Goal: Task Accomplishment & Management: Complete application form

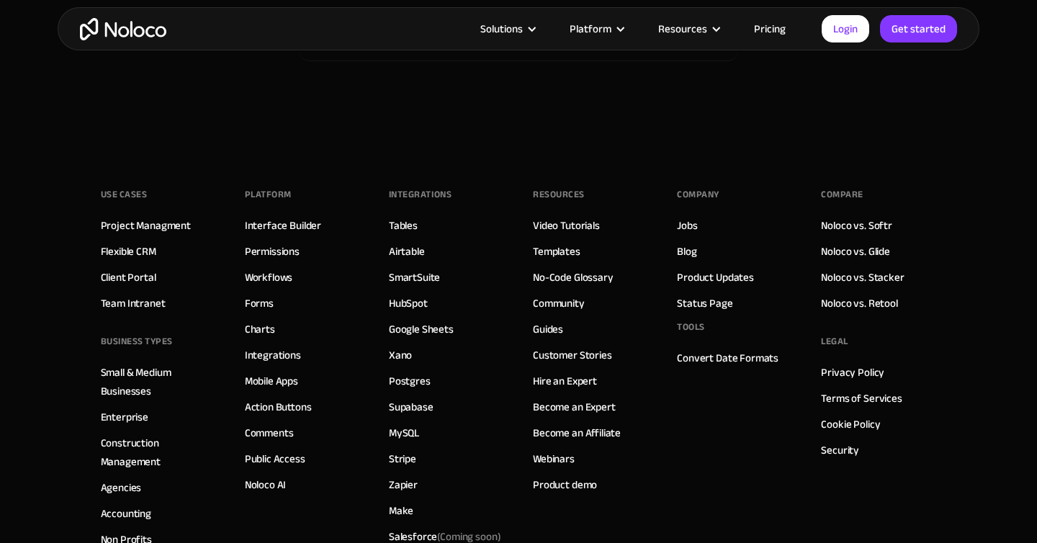
scroll to position [8442, 0]
click at [689, 222] on link "Jobs" at bounding box center [687, 224] width 20 height 19
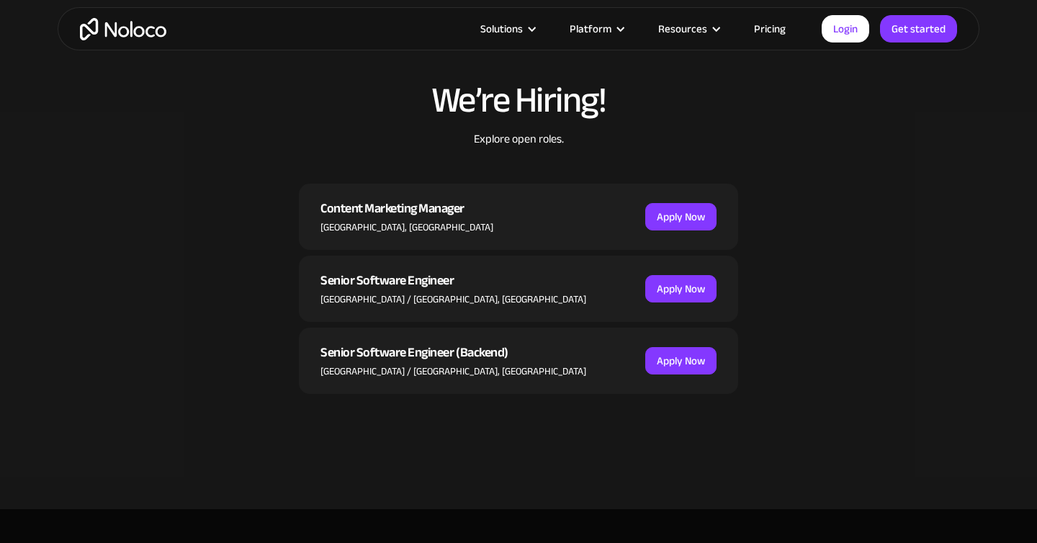
scroll to position [442, 0]
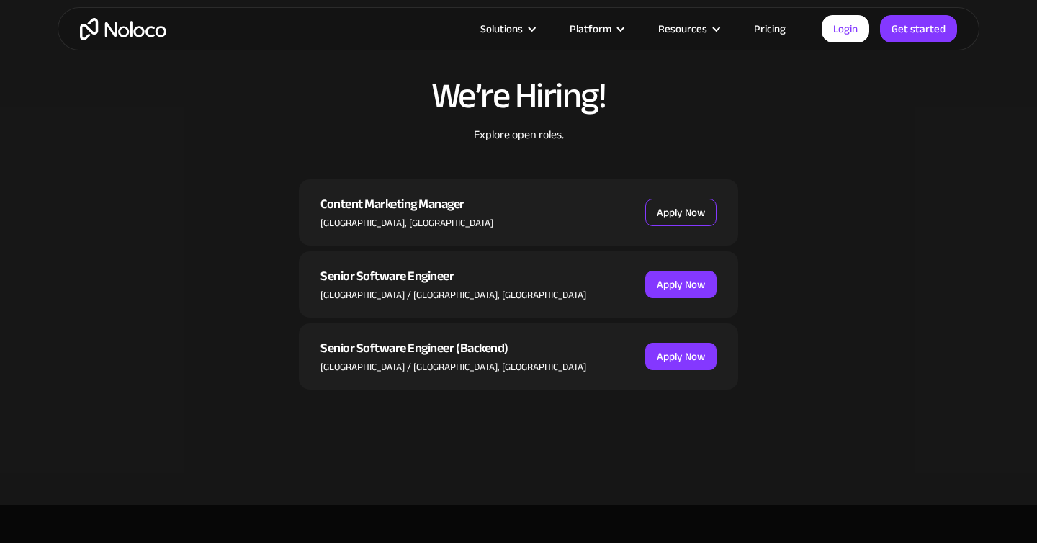
click at [683, 214] on link "Apply Now" at bounding box center [680, 212] width 71 height 27
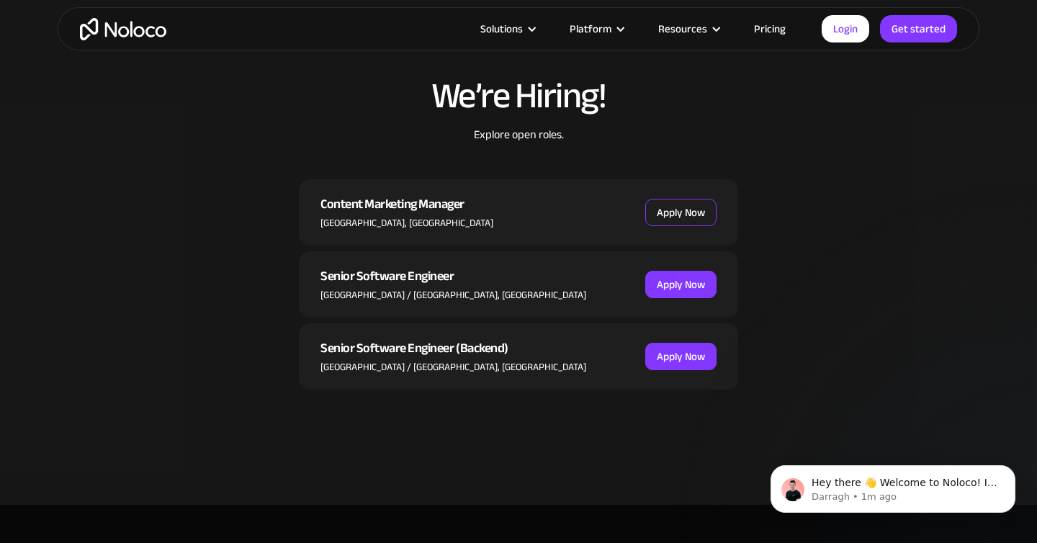
scroll to position [0, 0]
click at [702, 207] on link "Apply Now" at bounding box center [680, 212] width 71 height 27
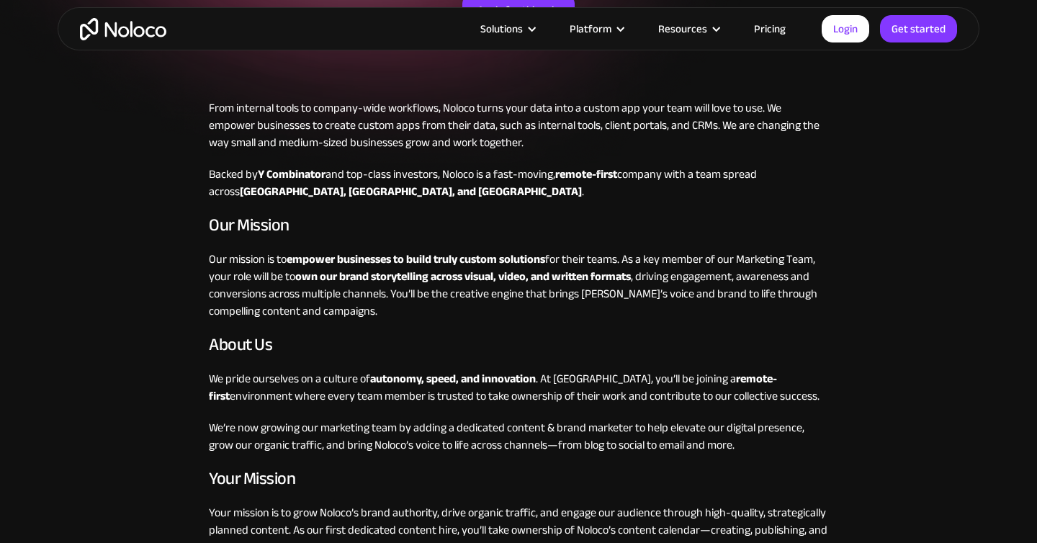
scroll to position [146, 0]
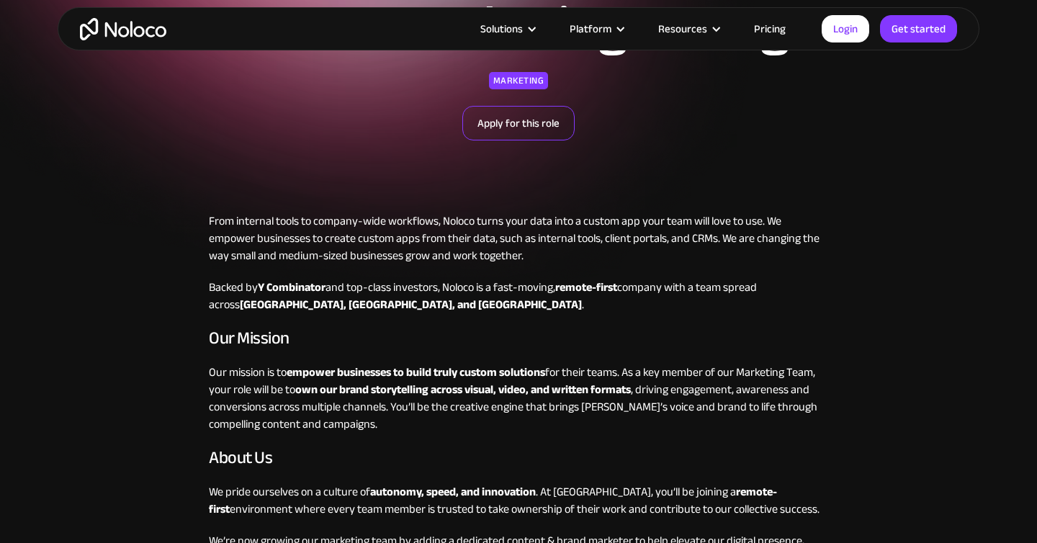
click at [519, 116] on link "Apply for this role" at bounding box center [518, 123] width 112 height 35
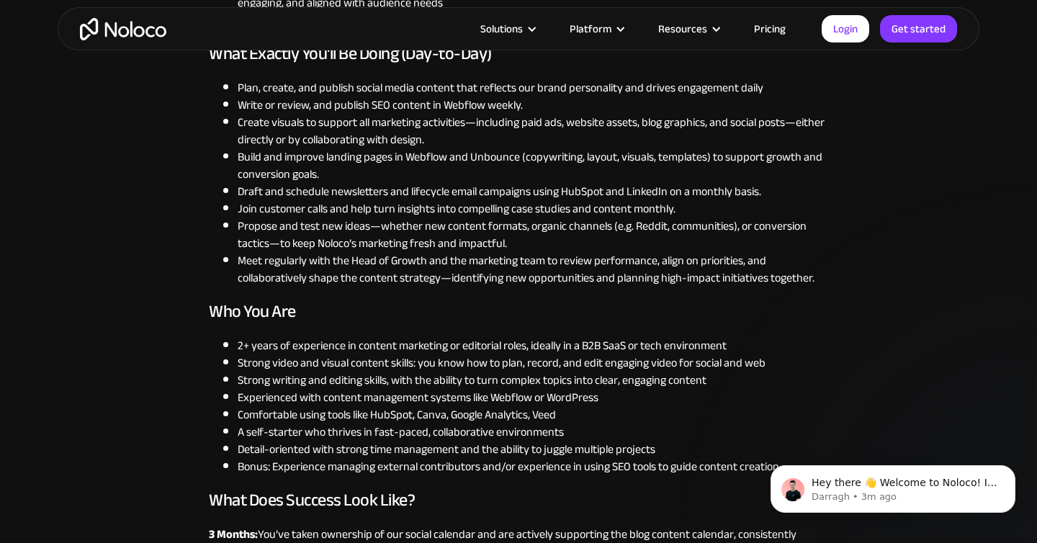
scroll to position [1149, 0]
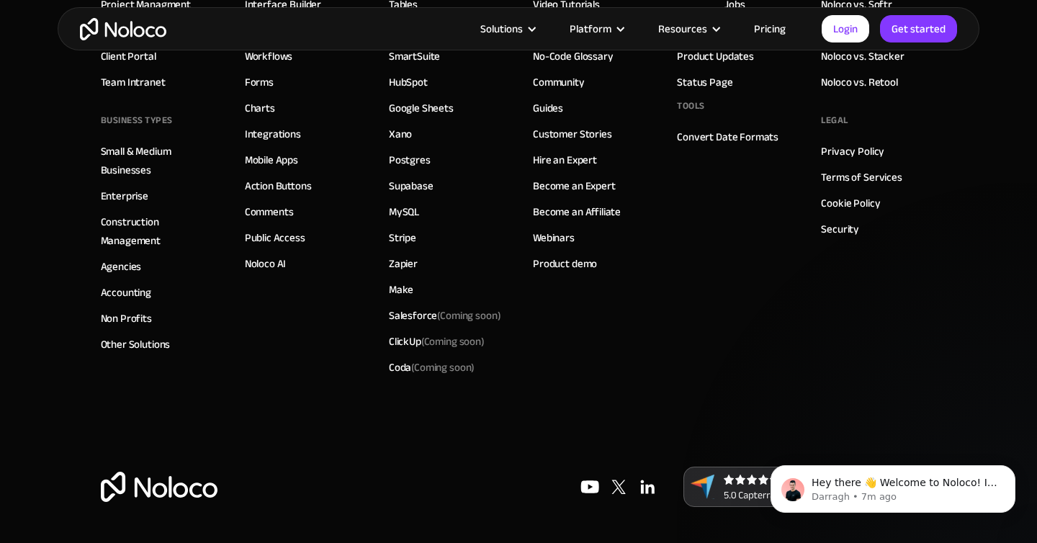
scroll to position [1906, 0]
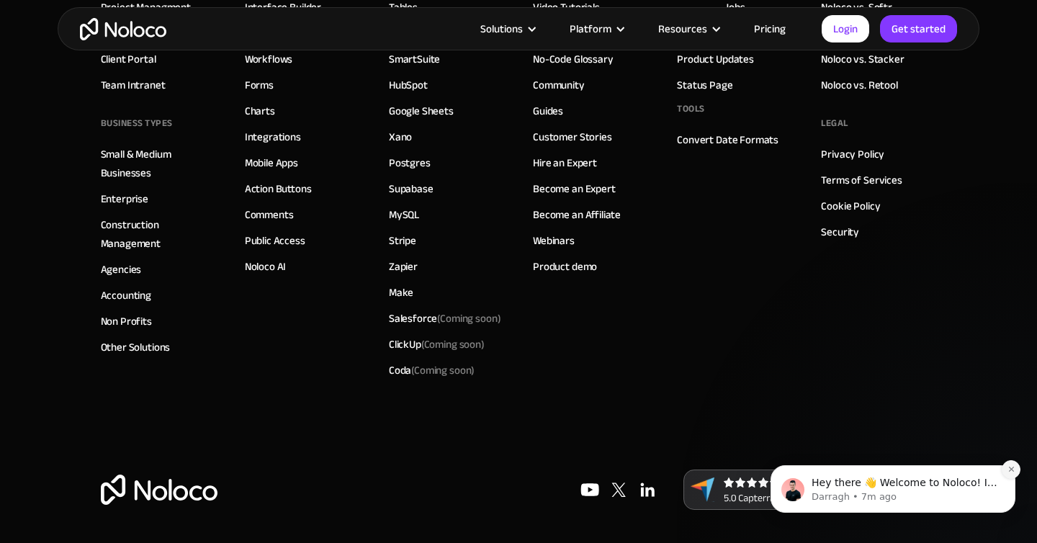
click at [1014, 469] on icon "Dismiss notification" at bounding box center [1012, 469] width 8 height 8
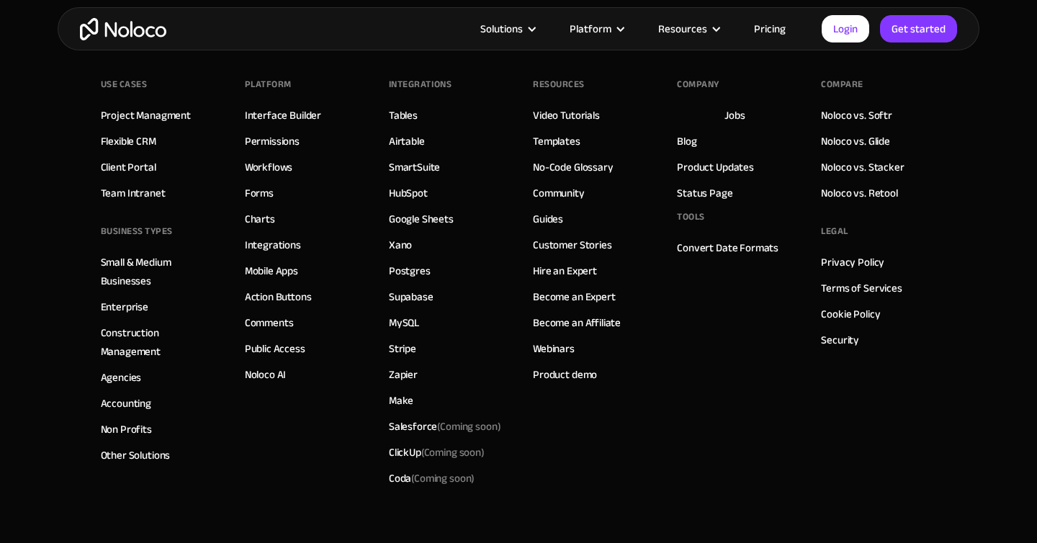
scroll to position [1788, 0]
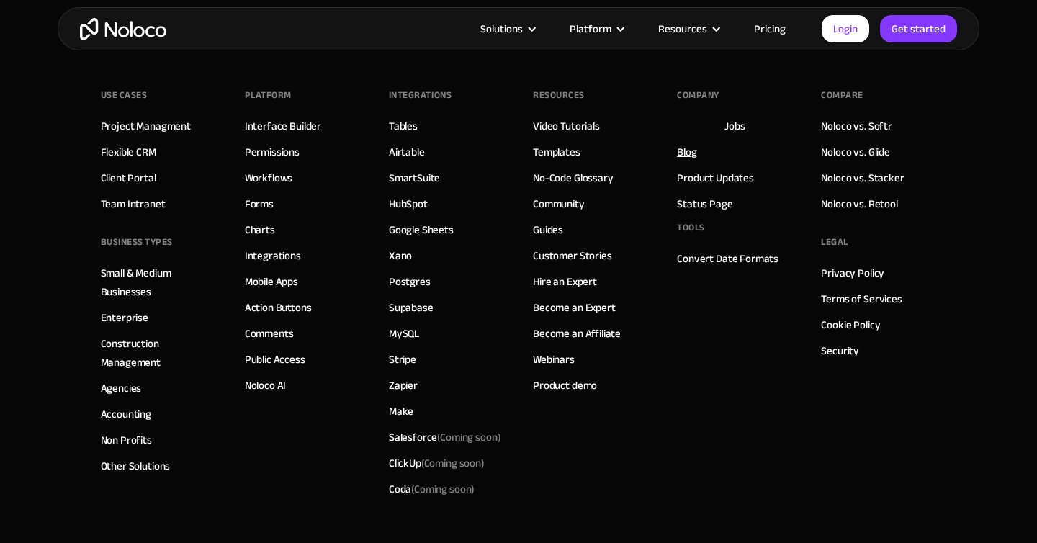
click at [694, 152] on link "Blog" at bounding box center [686, 152] width 19 height 19
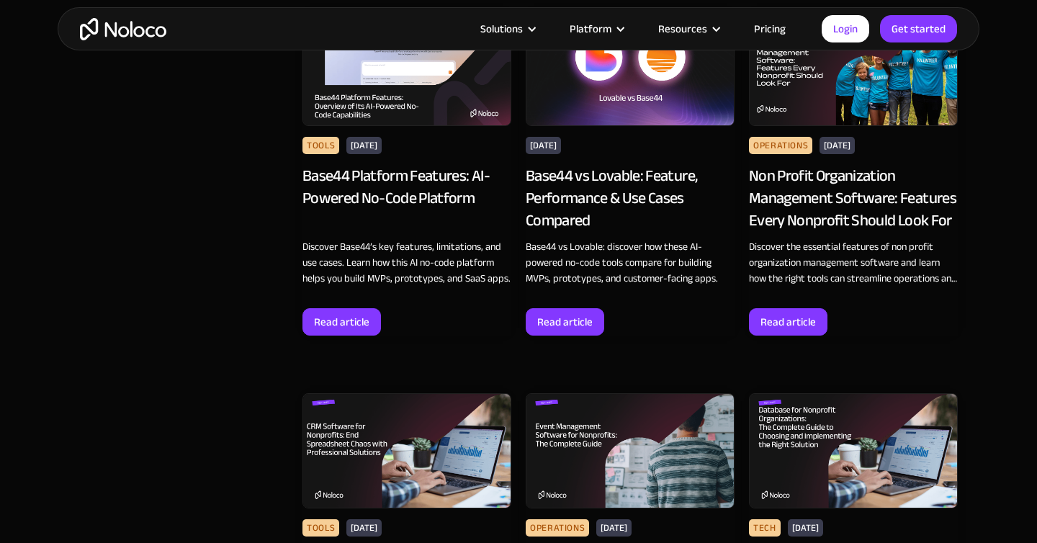
scroll to position [2115, 0]
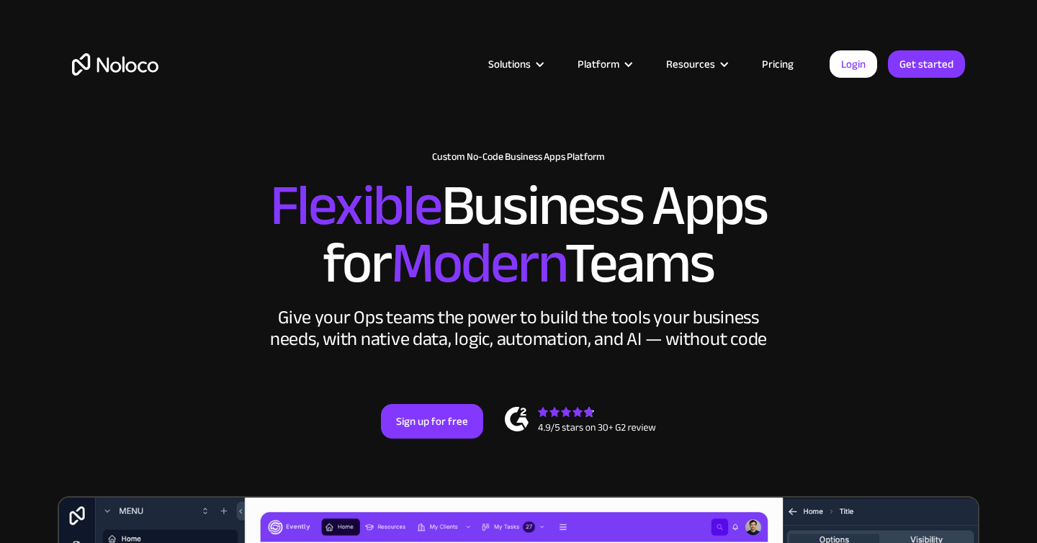
click at [119, 68] on img "home" at bounding box center [115, 64] width 86 height 22
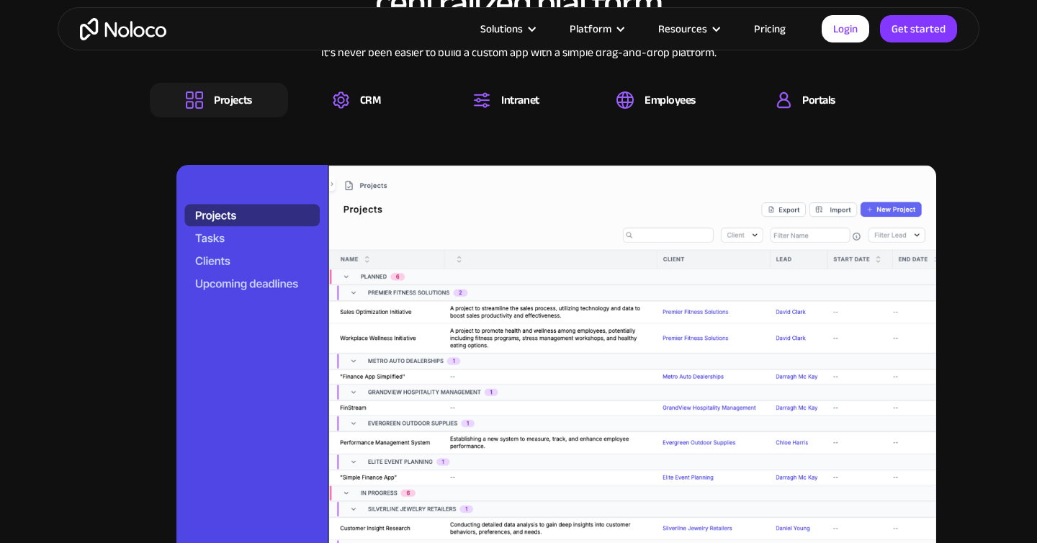
scroll to position [1484, 0]
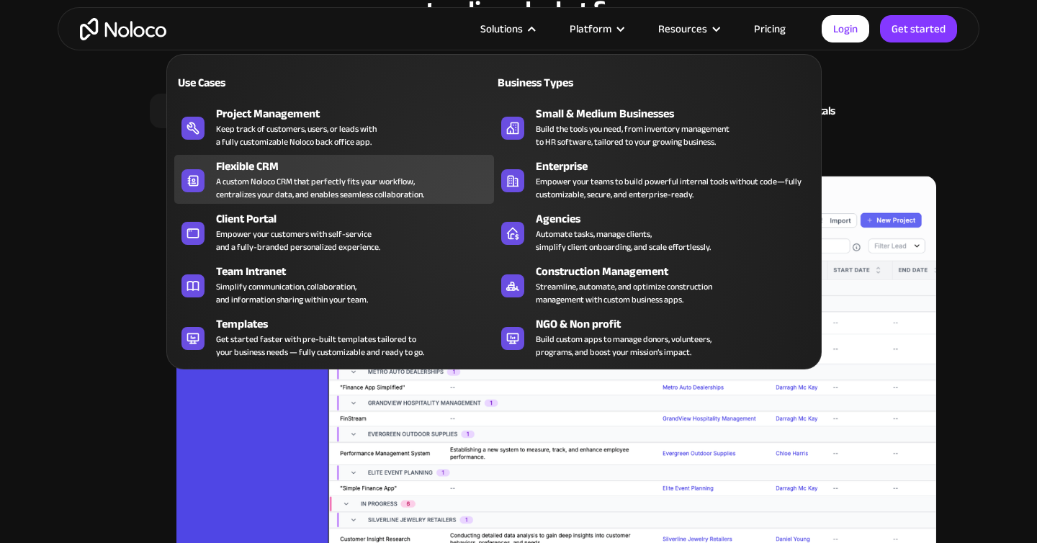
click at [346, 182] on div "A custom Noloco CRM that perfectly fits your workflow, centralizes your data, a…" at bounding box center [320, 188] width 208 height 26
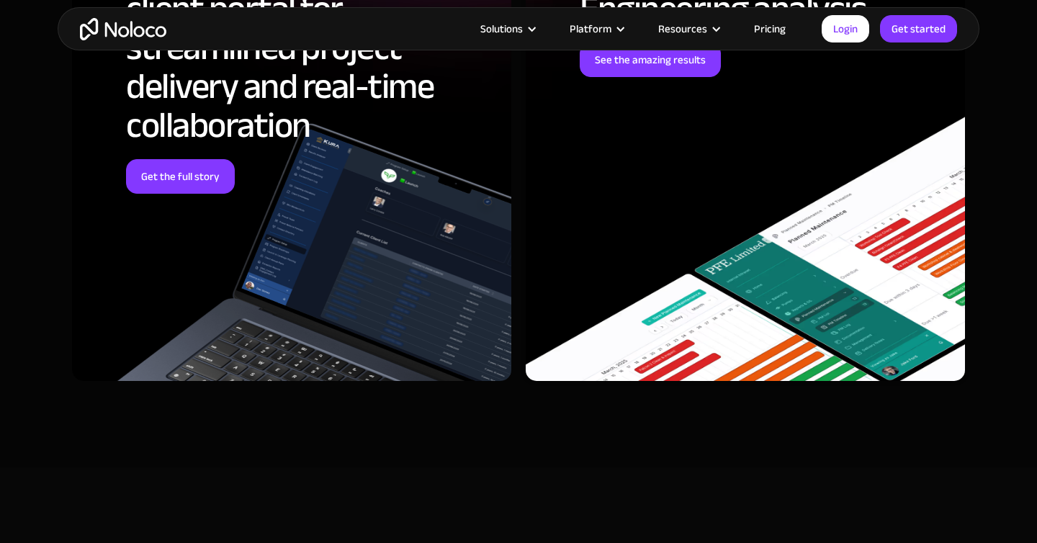
scroll to position [4383, 0]
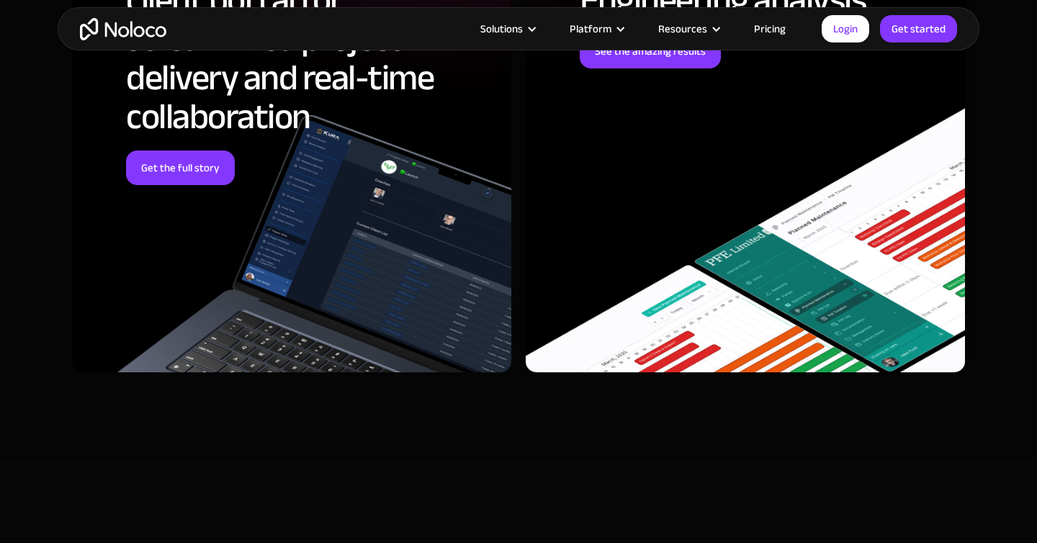
click at [771, 35] on link "Pricing" at bounding box center [770, 28] width 68 height 19
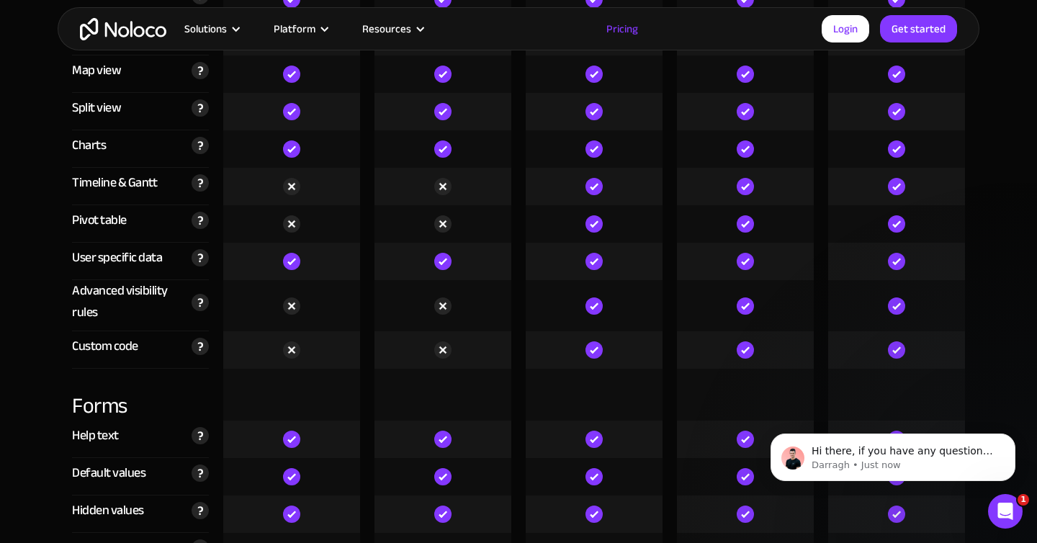
scroll to position [4331, 0]
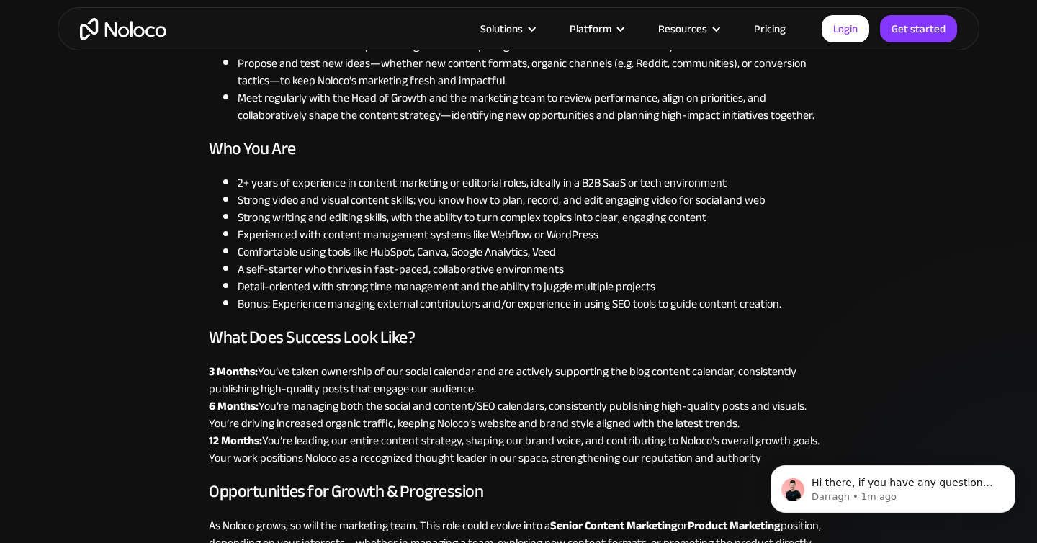
scroll to position [1325, 0]
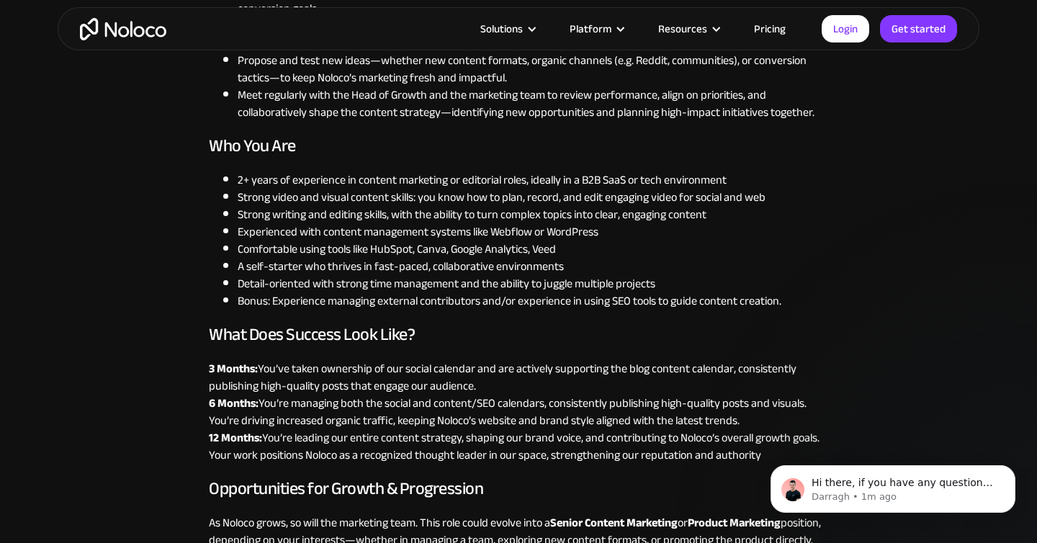
click at [611, 294] on li "Bonus: Experience managing external contributors and/or experience in using SEO…" at bounding box center [533, 300] width 591 height 17
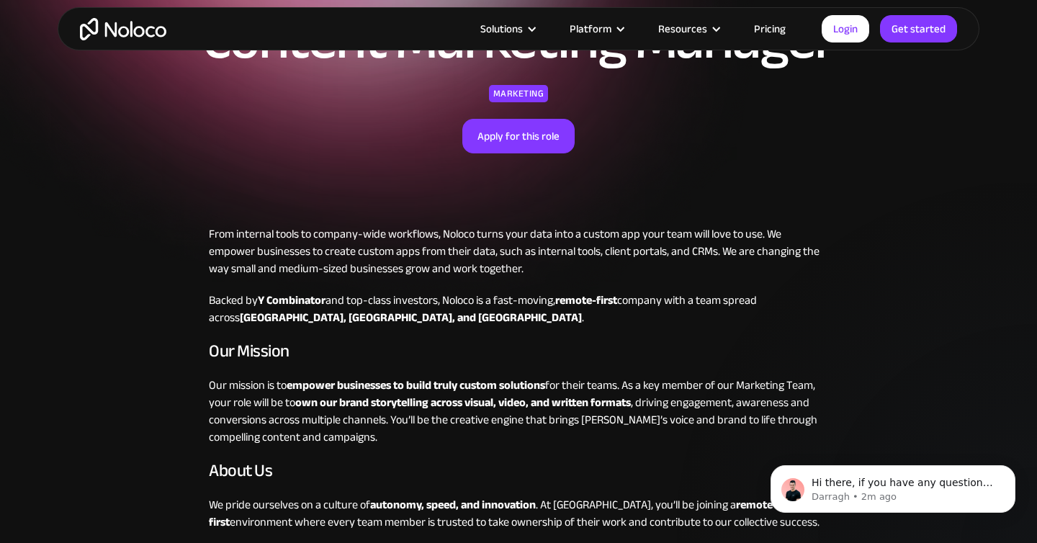
scroll to position [135, 0]
